Goal: Task Accomplishment & Management: Use online tool/utility

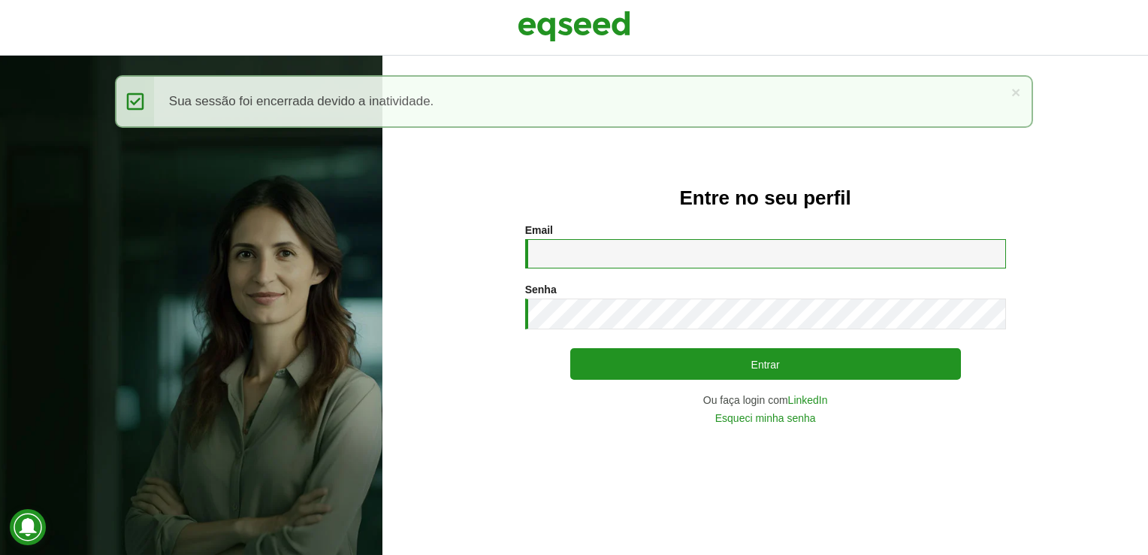
drag, startPoint x: 677, startPoint y: 248, endPoint x: 691, endPoint y: 244, distance: 14.8
click at [677, 248] on input "Email *" at bounding box center [765, 253] width 481 height 29
type input "**********"
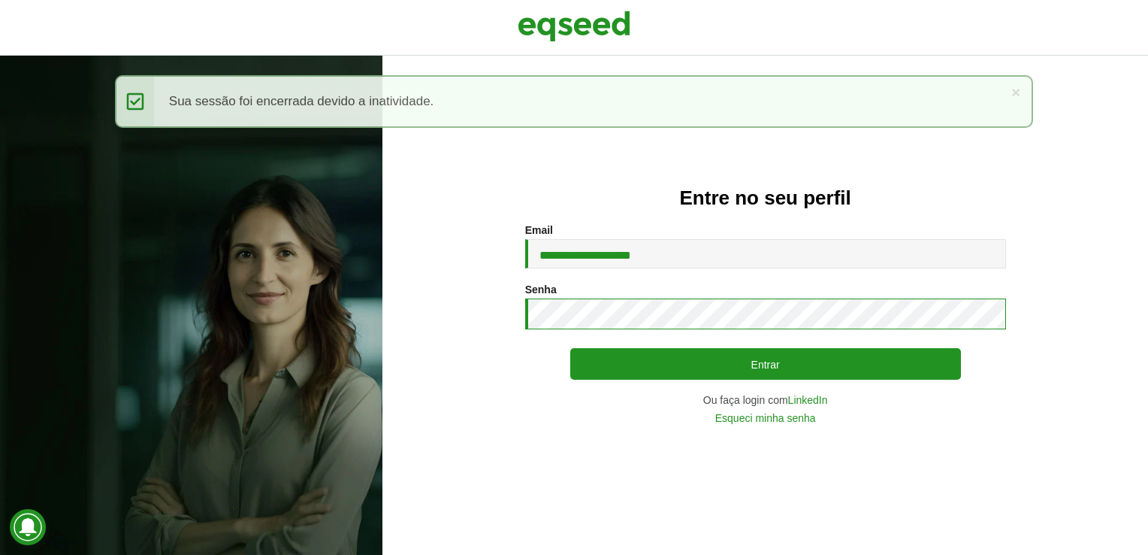
click at [570, 348] on button "Entrar" at bounding box center [765, 364] width 391 height 32
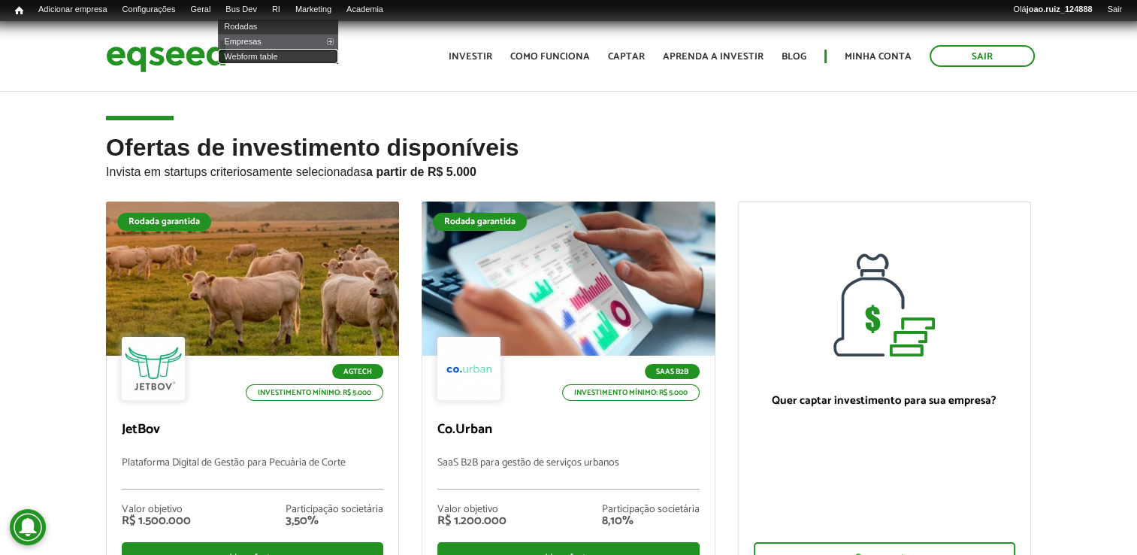
click at [280, 64] on body "Sair Toggle navigation Toggle navigation Início Investir Como funciona" at bounding box center [568, 299] width 1137 height 555
click at [268, 53] on link "Webform table" at bounding box center [278, 56] width 120 height 15
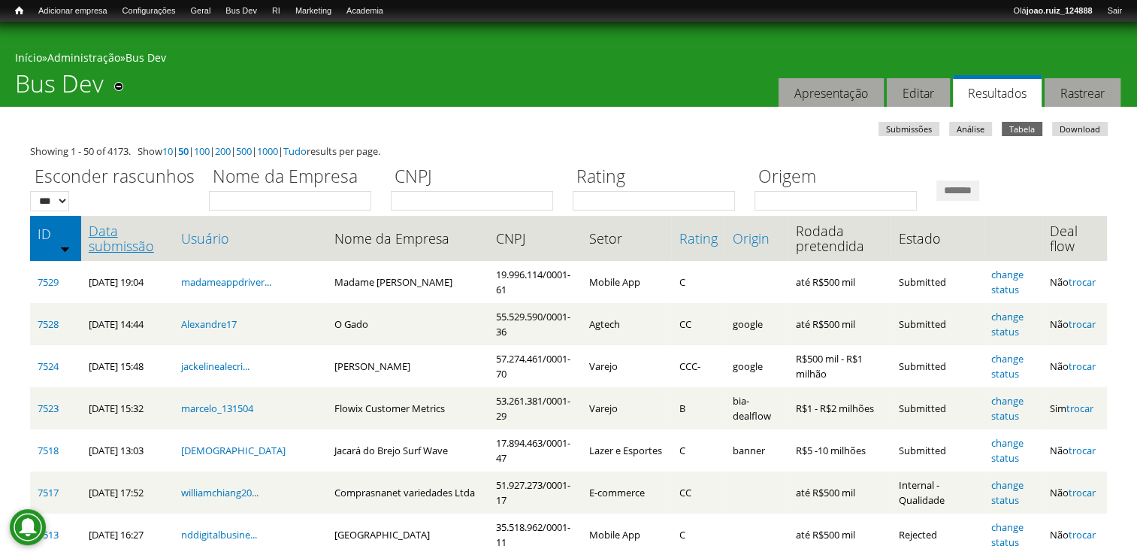
click at [142, 239] on link "Data submissão" at bounding box center [127, 238] width 77 height 30
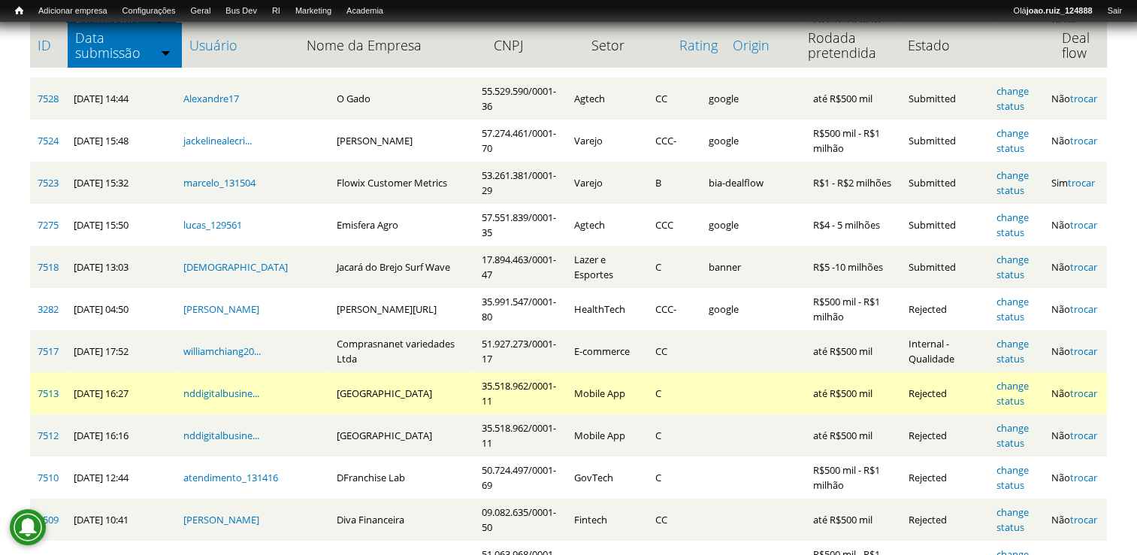
scroll to position [150, 0]
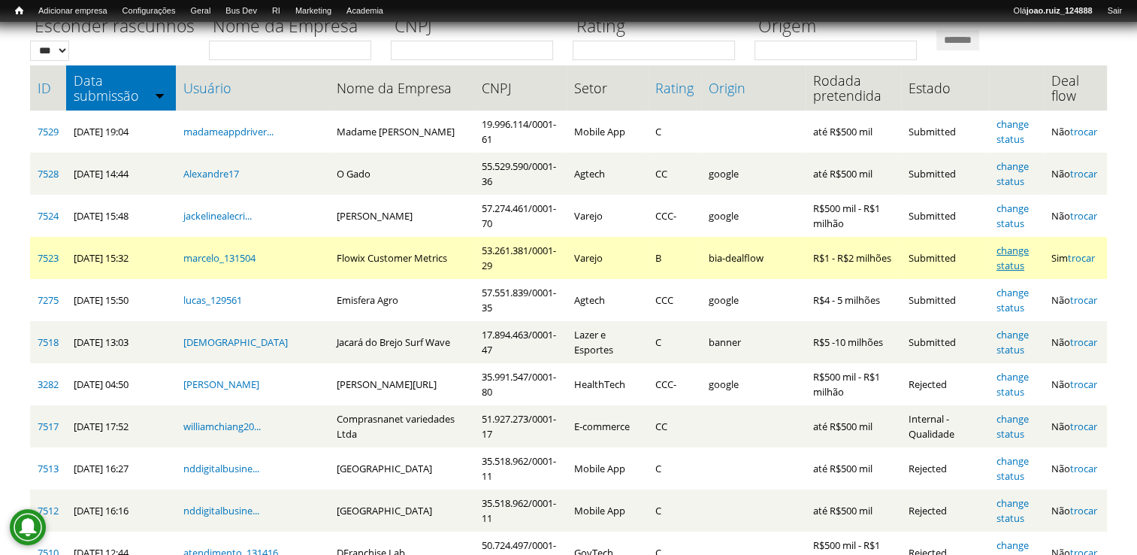
click at [1012, 251] on link "change status" at bounding box center [1013, 258] width 32 height 29
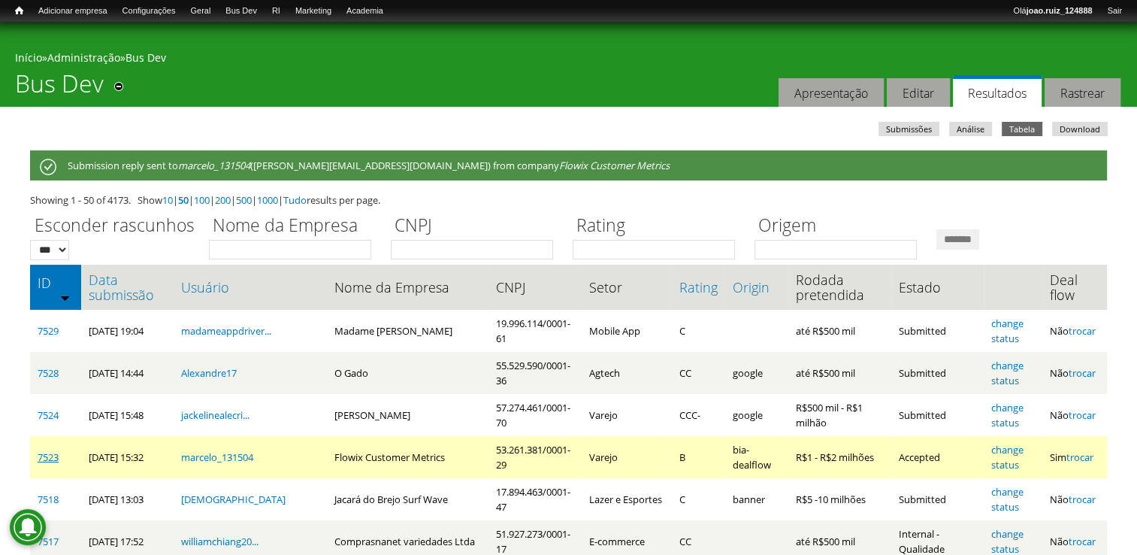
click at [54, 461] on link "7523" at bounding box center [48, 457] width 21 height 14
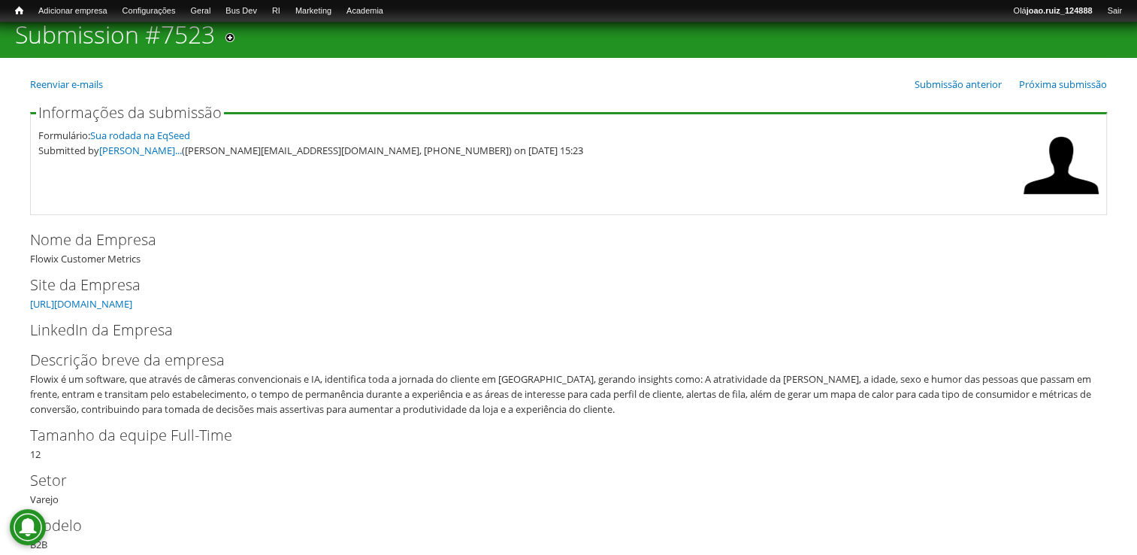
scroll to position [75, 0]
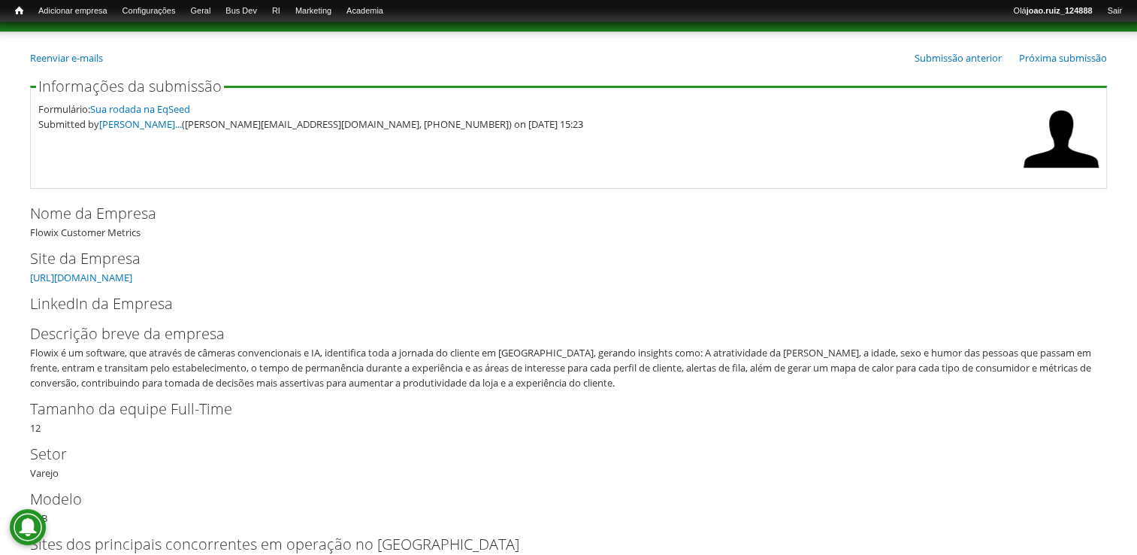
drag, startPoint x: 30, startPoint y: 234, endPoint x: 150, endPoint y: 236, distance: 119.5
click at [150, 236] on div "Nome da Empresa Flowix Customer Metrics" at bounding box center [568, 221] width 1077 height 38
copy div "Flowix Customer Metrics"
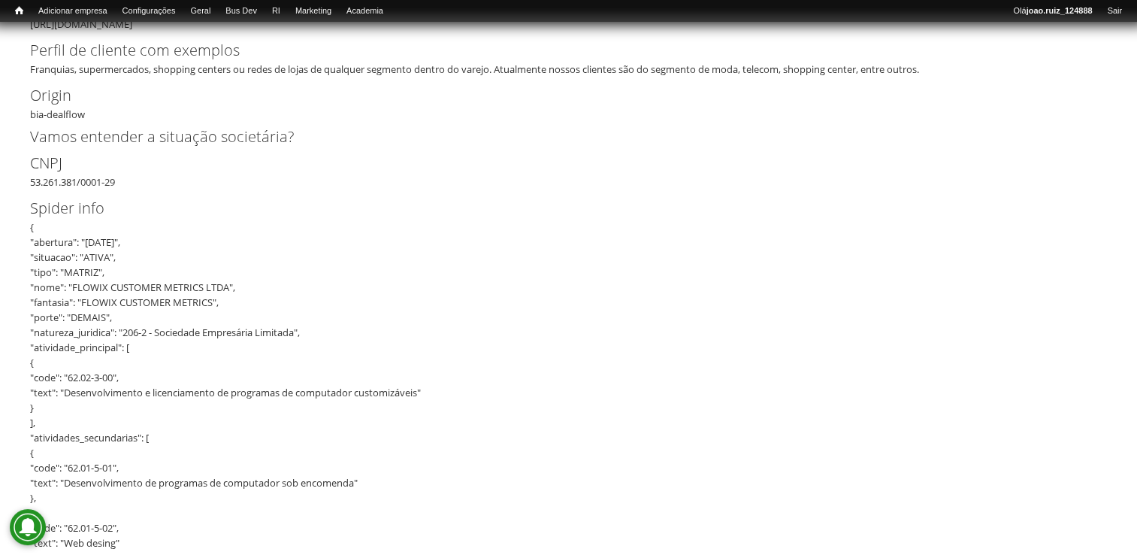
scroll to position [752, 0]
drag, startPoint x: 30, startPoint y: 182, endPoint x: 165, endPoint y: 178, distance: 134.6
click at [165, 178] on div "CNPJ 53.261.381/0001-29" at bounding box center [568, 169] width 1077 height 38
copy div "53.261.381/0001-29"
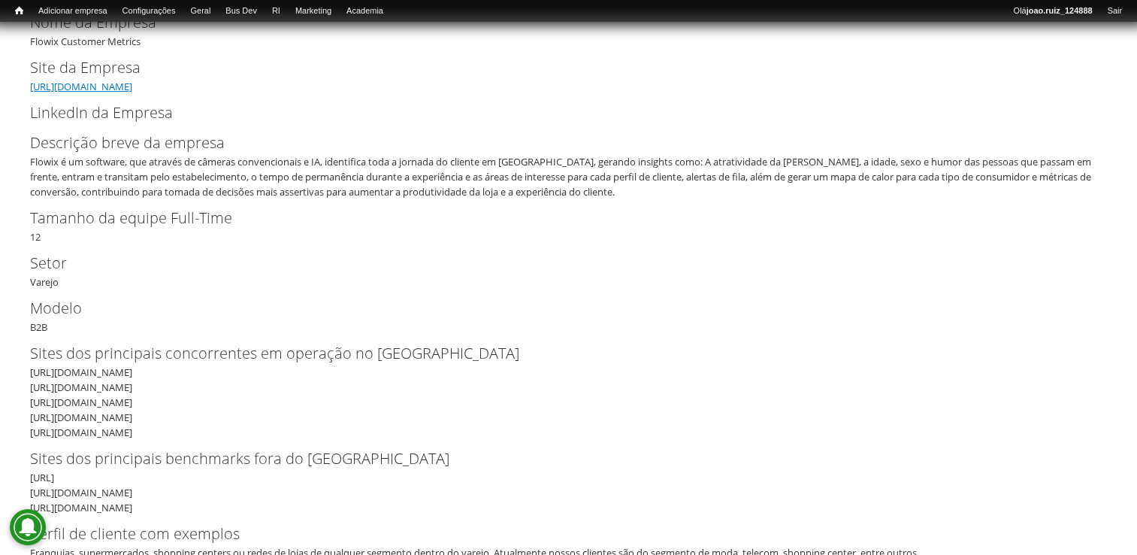
scroll to position [150, 0]
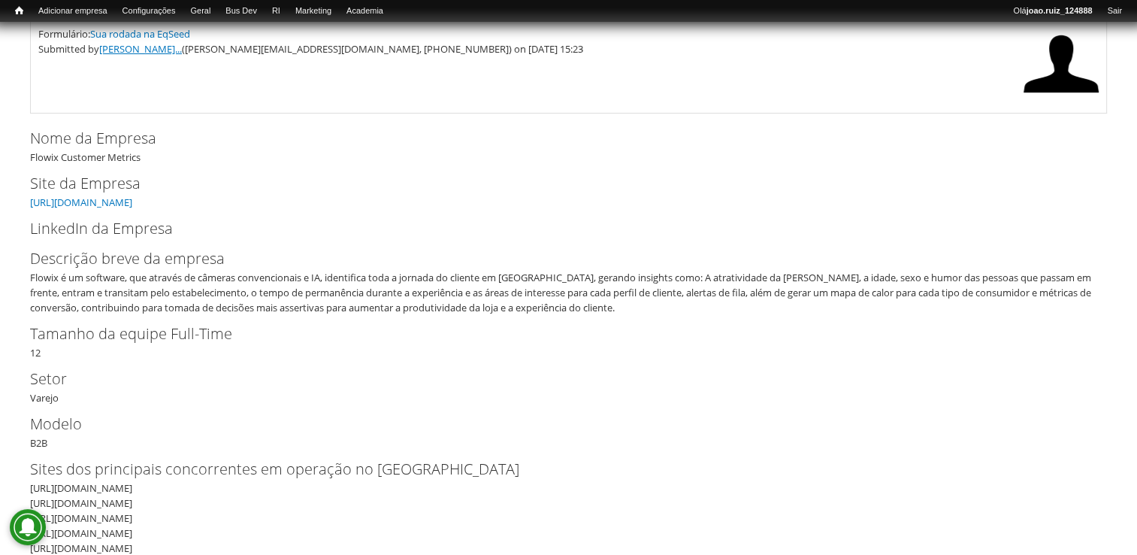
click at [114, 50] on link "Marcelo Henriqu..." at bounding box center [140, 49] width 83 height 14
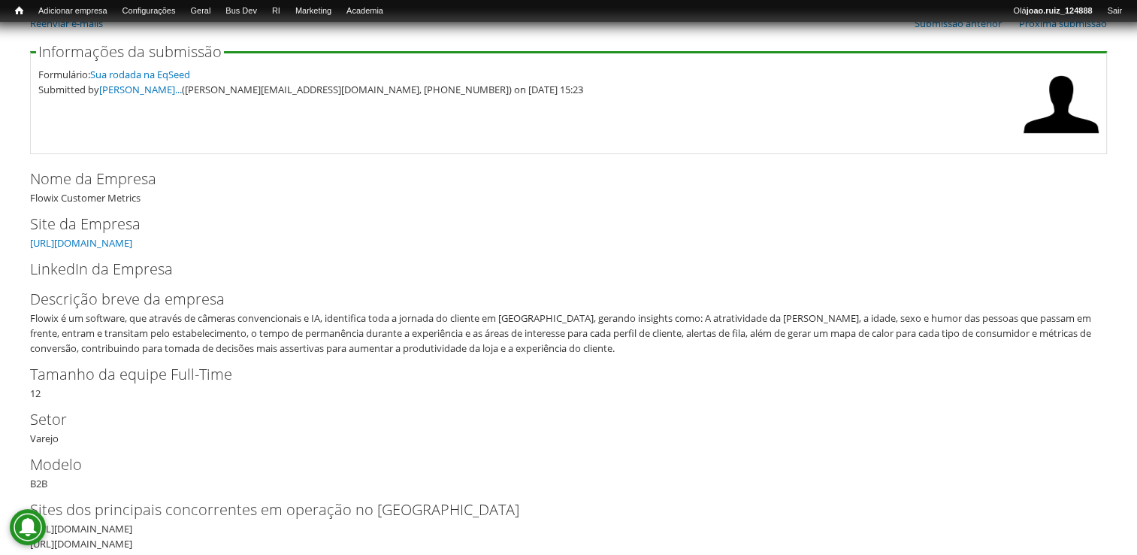
scroll to position [0, 0]
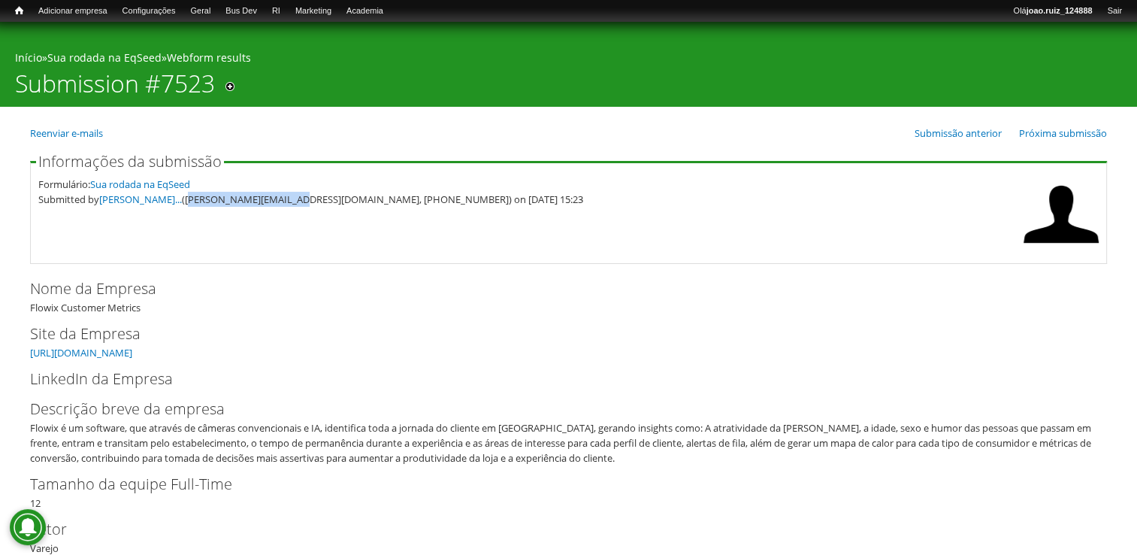
drag, startPoint x: 192, startPoint y: 203, endPoint x: 302, endPoint y: 218, distance: 110.8
click at [302, 218] on fieldset "Informações da submissão Formulário: Sua rodada na EqSeed Submitted by Marcelo …" at bounding box center [568, 209] width 1077 height 110
copy div "marcelo@before.com.br"
drag, startPoint x: 308, startPoint y: 201, endPoint x: 382, endPoint y: 212, distance: 74.5
click at [382, 212] on fieldset "Informações da submissão Formulário: Sua rodada na EqSeed Submitted by Marcelo …" at bounding box center [568, 209] width 1077 height 110
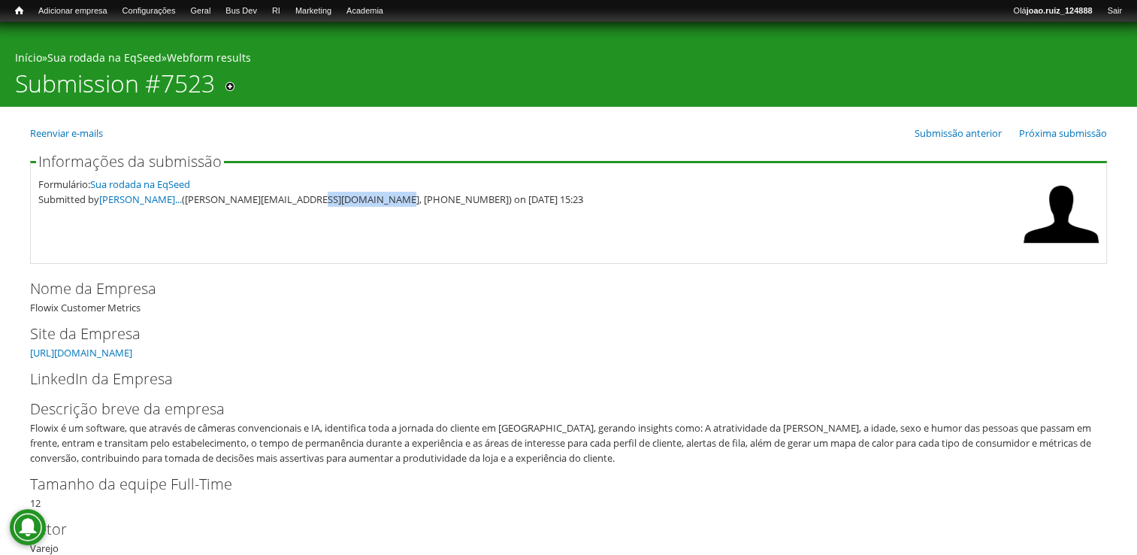
copy div "67) 9 9933-0246"
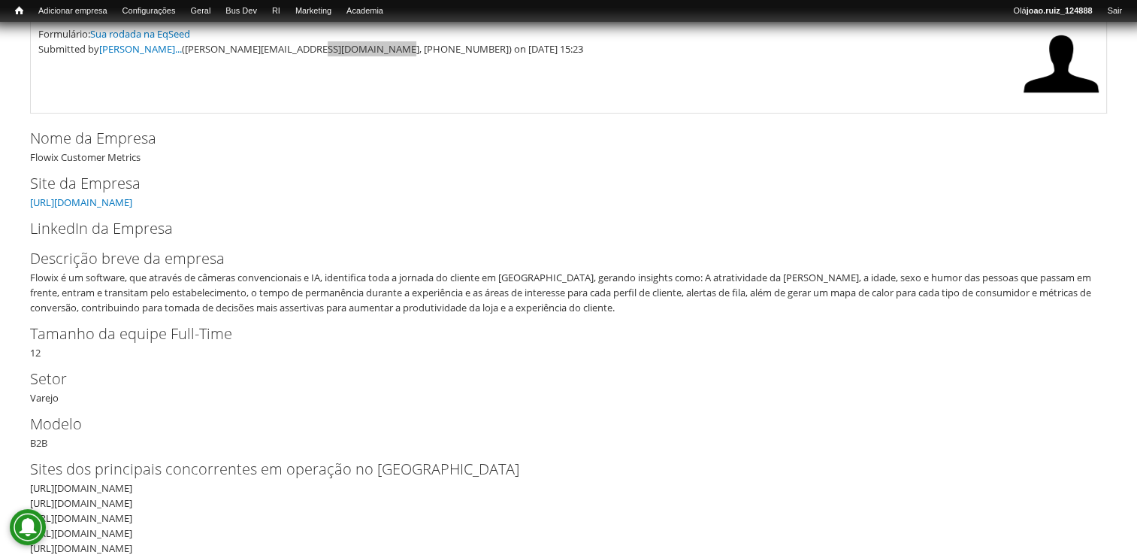
scroll to position [225, 0]
